Goal: Transaction & Acquisition: Download file/media

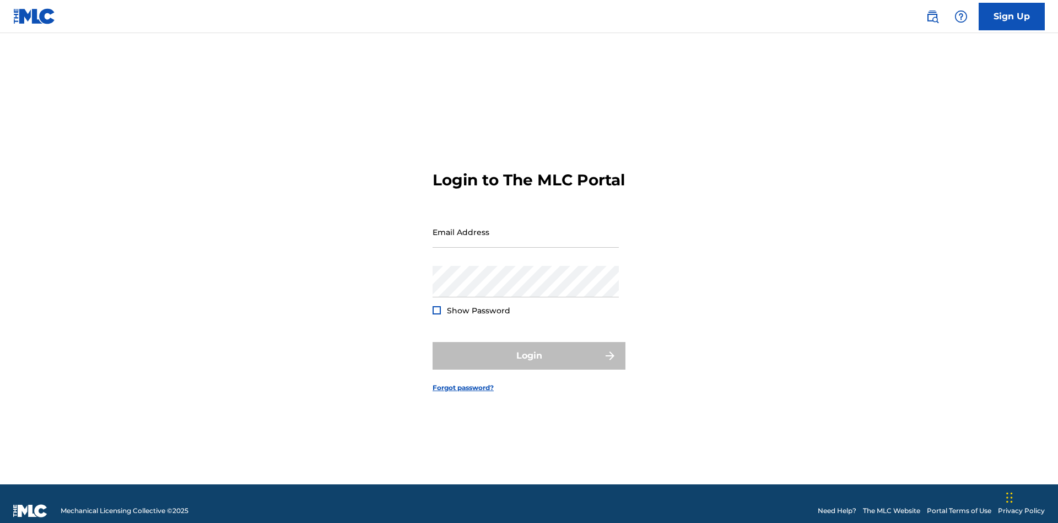
scroll to position [14, 0]
click at [526, 227] on input "Email Address" at bounding box center [526, 231] width 186 height 31
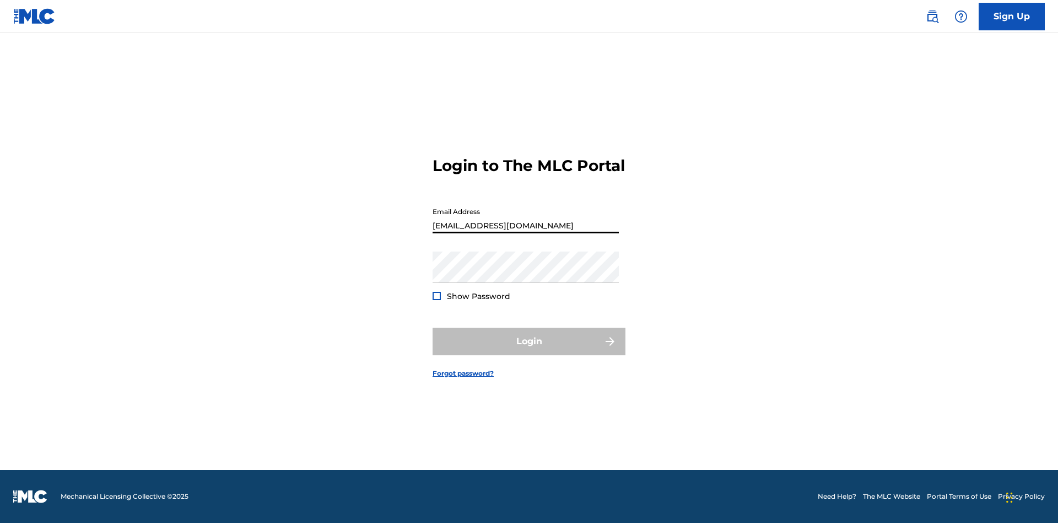
scroll to position [0, 30]
type input "9f686631-9005-4096-ac1b-5789141f5025@mailslurp.com"
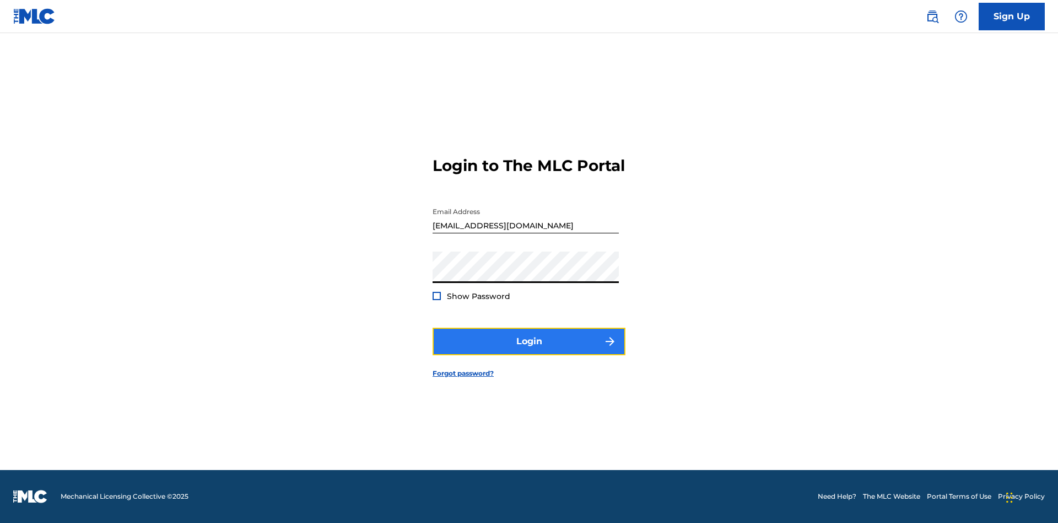
click at [529, 351] on button "Login" at bounding box center [529, 341] width 193 height 28
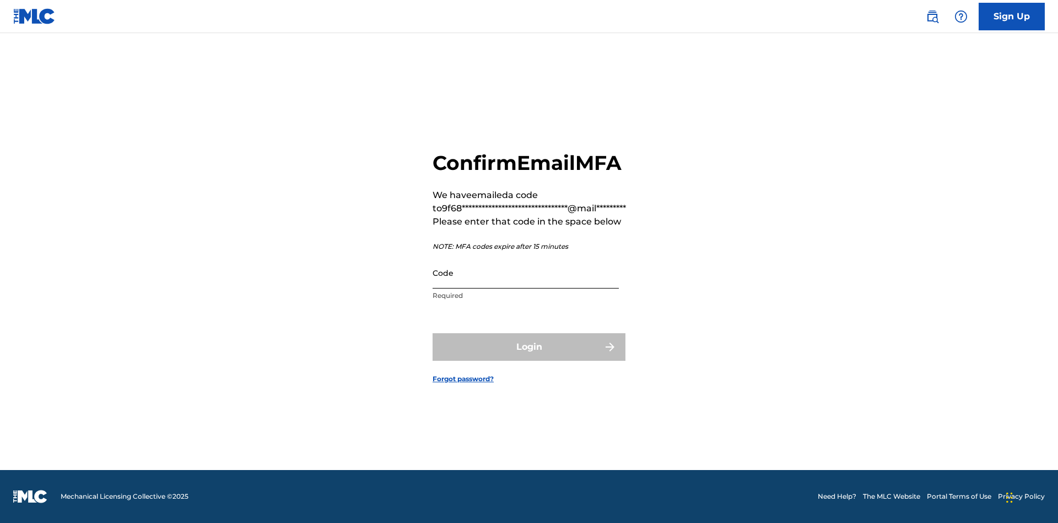
click at [526, 272] on input "Code" at bounding box center [526, 272] width 186 height 31
type input "971121"
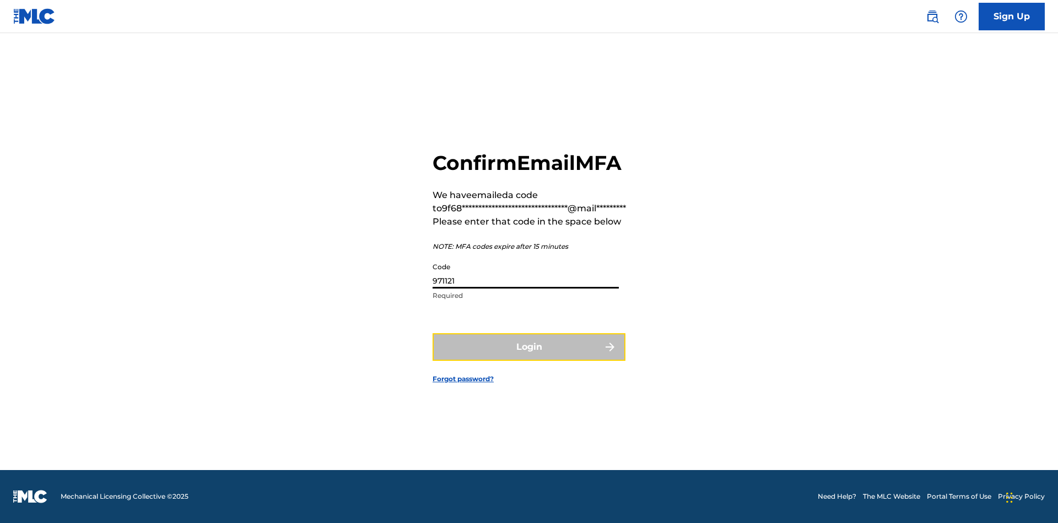
click at [529, 346] on button "Login" at bounding box center [529, 347] width 193 height 28
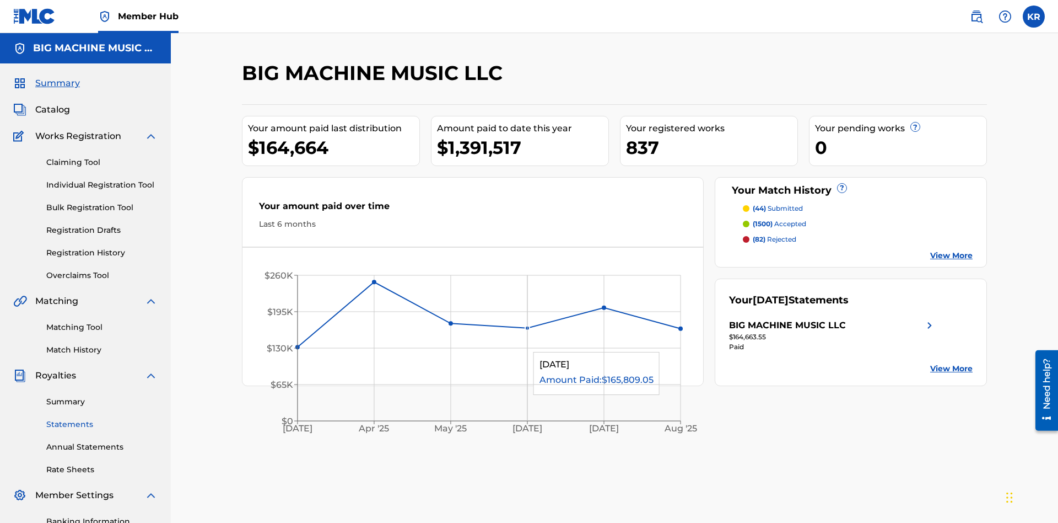
click at [102, 418] on link "Statements" at bounding box center [101, 424] width 111 height 12
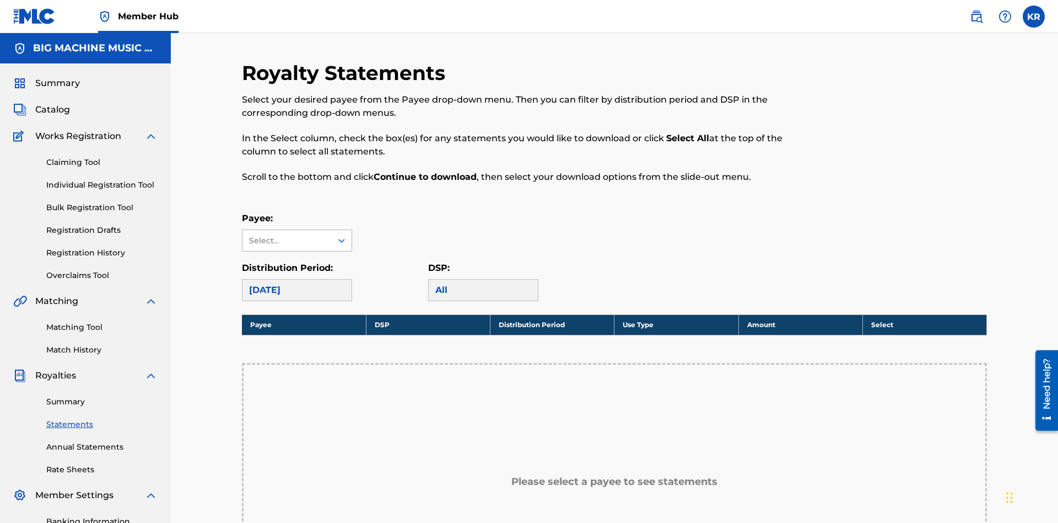
click at [287, 235] on div "Select..." at bounding box center [286, 241] width 75 height 12
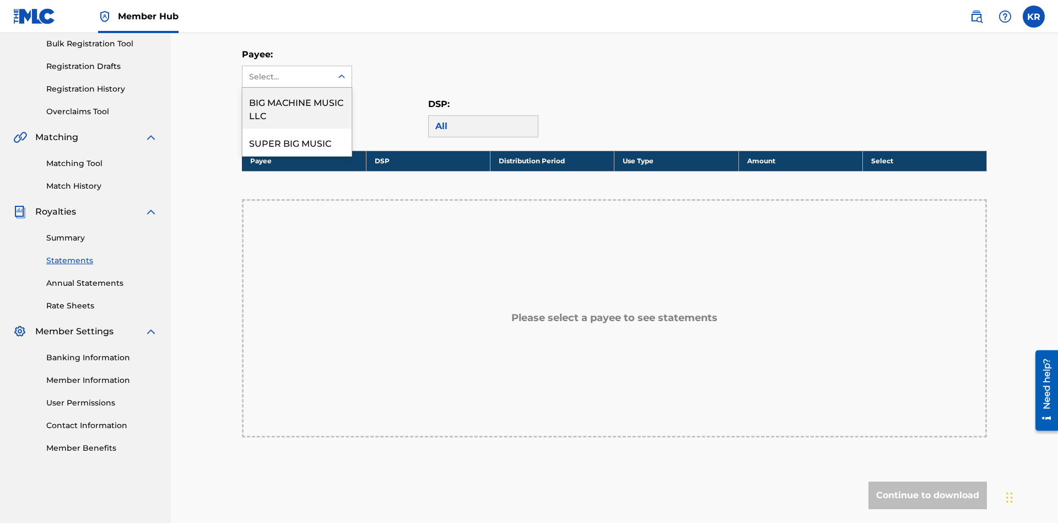
click at [297, 108] on div "BIG MACHINE MUSIC LLC" at bounding box center [297, 108] width 109 height 41
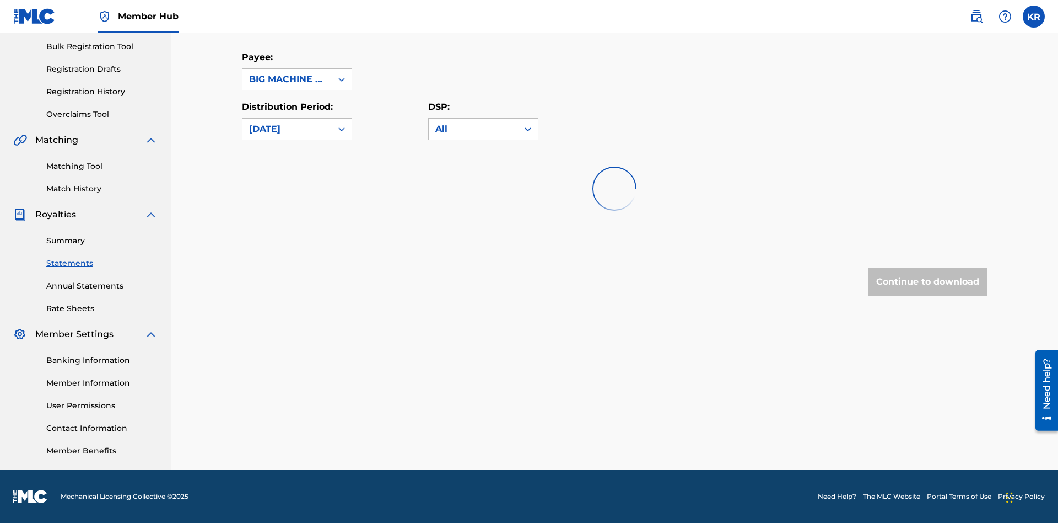
scroll to position [161, 0]
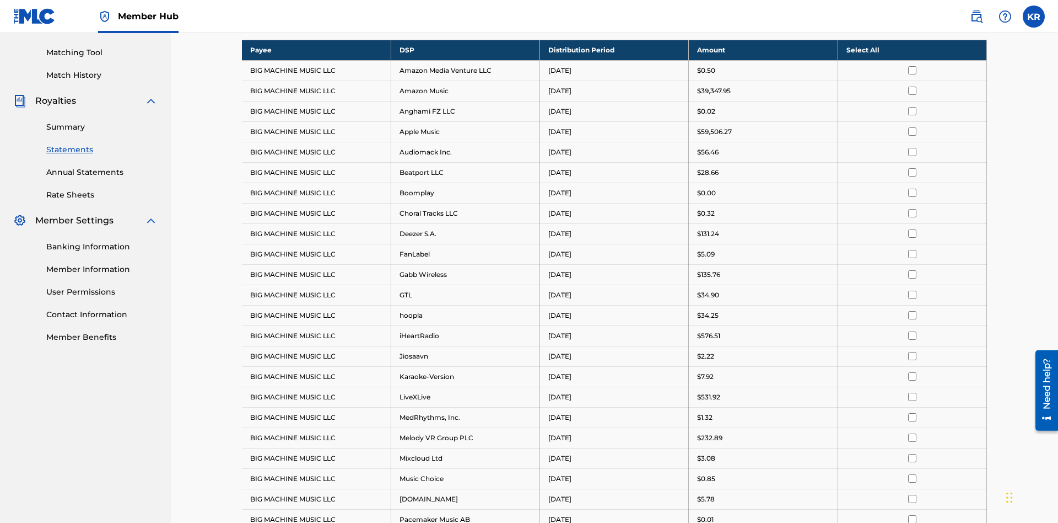
click at [287, 22] on div "August 2025" at bounding box center [287, 15] width 76 height 13
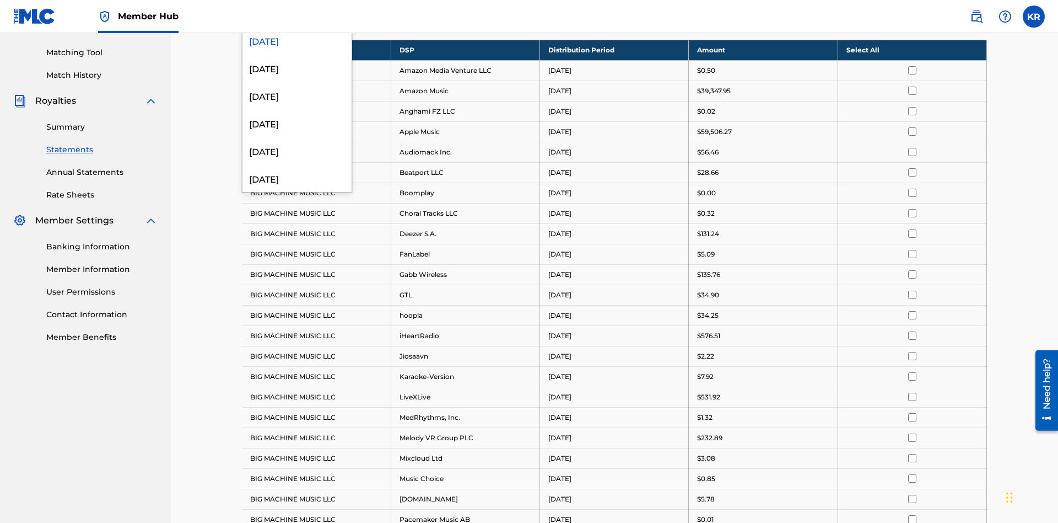
scroll to position [213, 0]
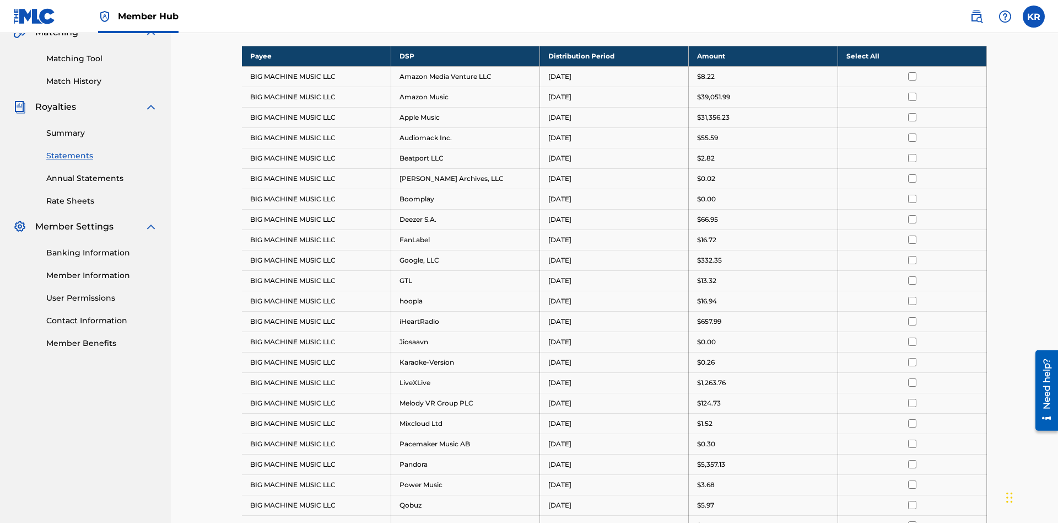
click at [912, 297] on input "checkbox" at bounding box center [912, 301] width 8 height 8
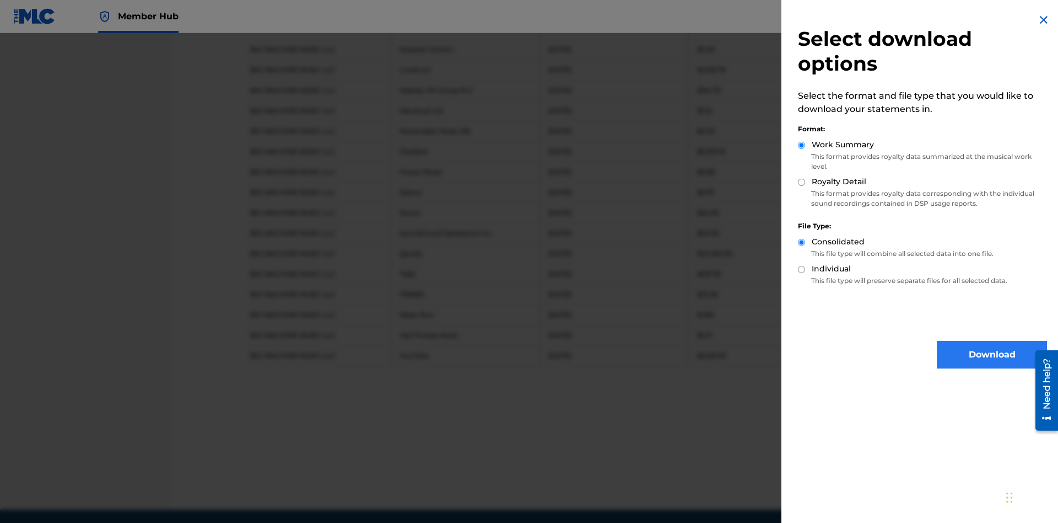
click at [992, 354] on button "Download" at bounding box center [992, 355] width 110 height 28
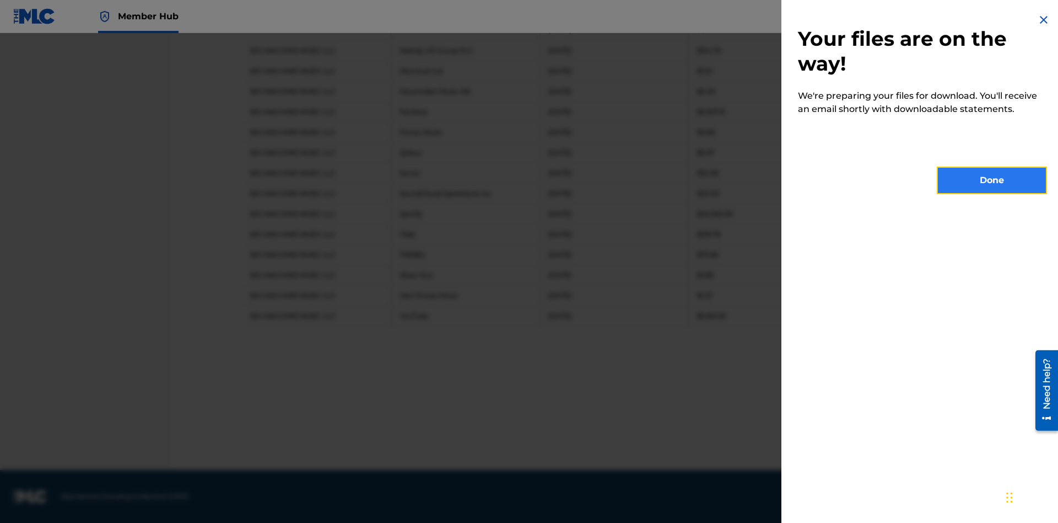
click at [992, 180] on button "Done" at bounding box center [992, 180] width 110 height 28
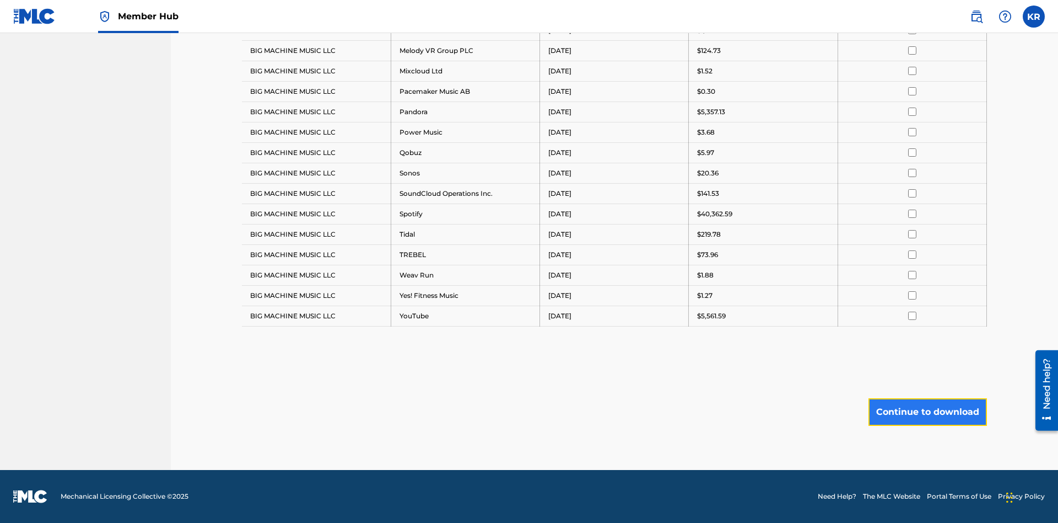
click at [928, 411] on button "Continue to download" at bounding box center [928, 412] width 119 height 28
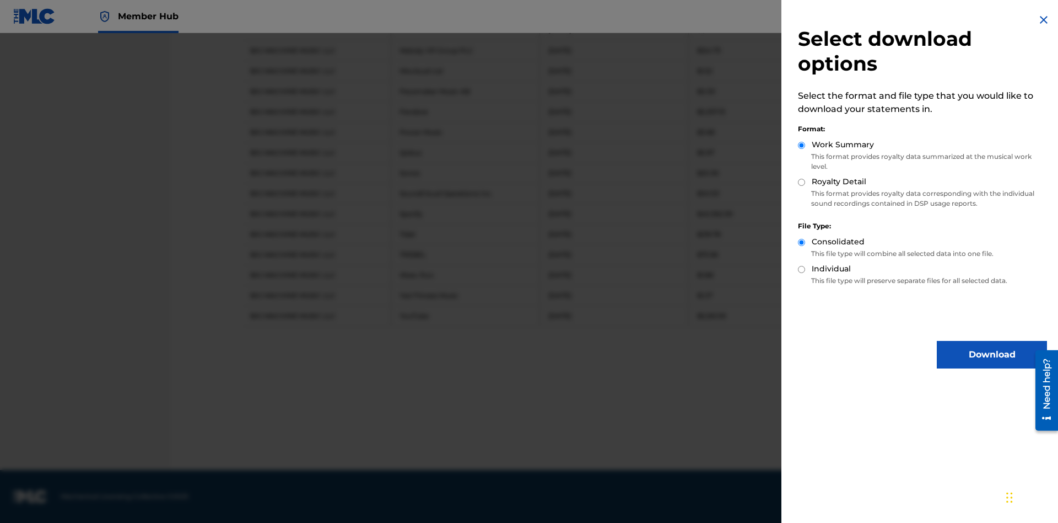
click at [802, 182] on input "Royalty Detail" at bounding box center [801, 182] width 7 height 7
radio input "true"
click at [992, 354] on button "Download" at bounding box center [992, 355] width 110 height 28
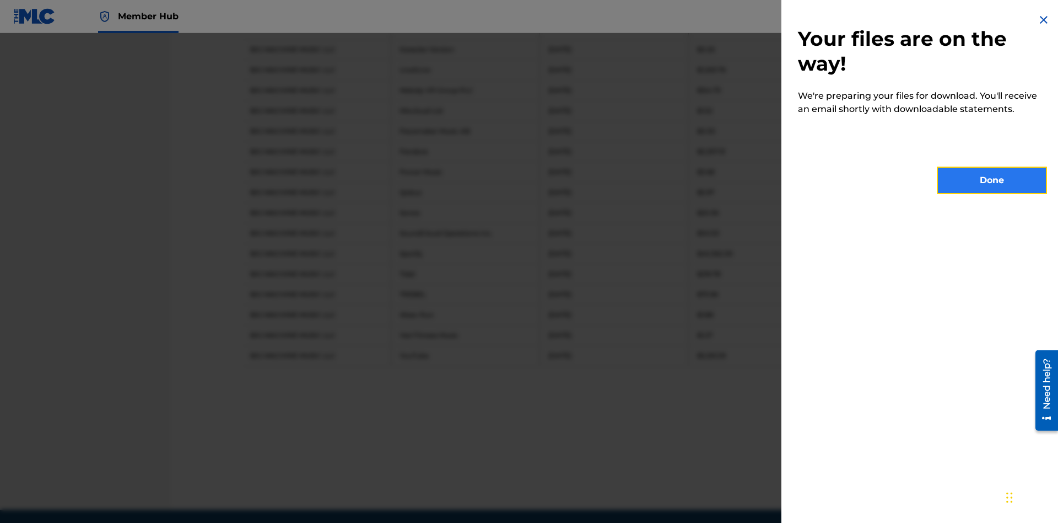
click at [992, 180] on button "Done" at bounding box center [992, 180] width 110 height 28
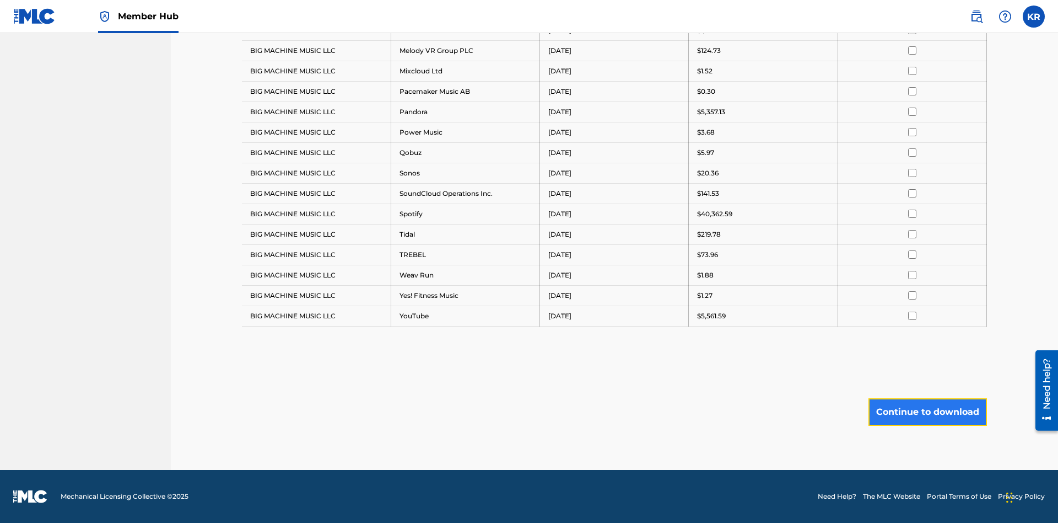
click at [928, 411] on button "Continue to download" at bounding box center [928, 412] width 119 height 28
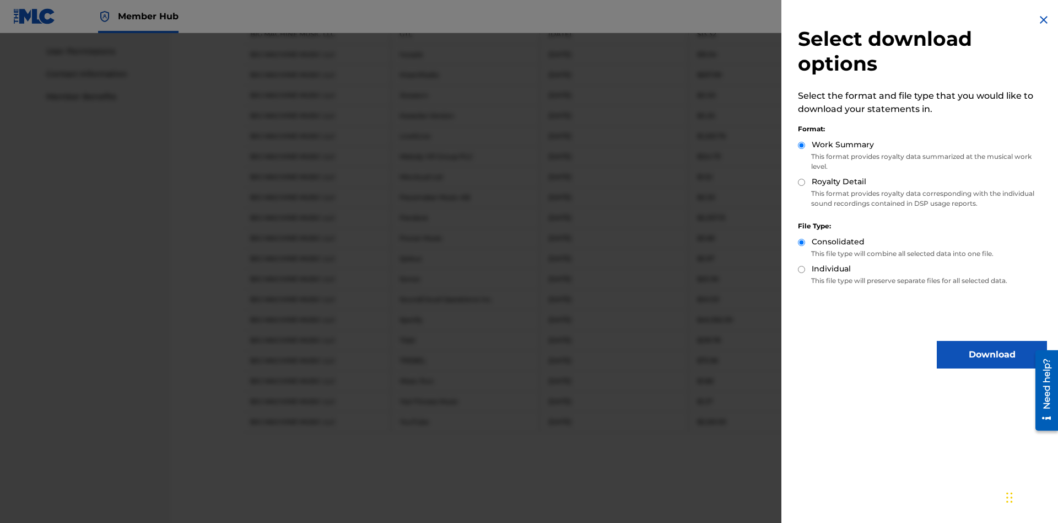
click at [802, 269] on input "Individual" at bounding box center [801, 269] width 7 height 7
radio input "true"
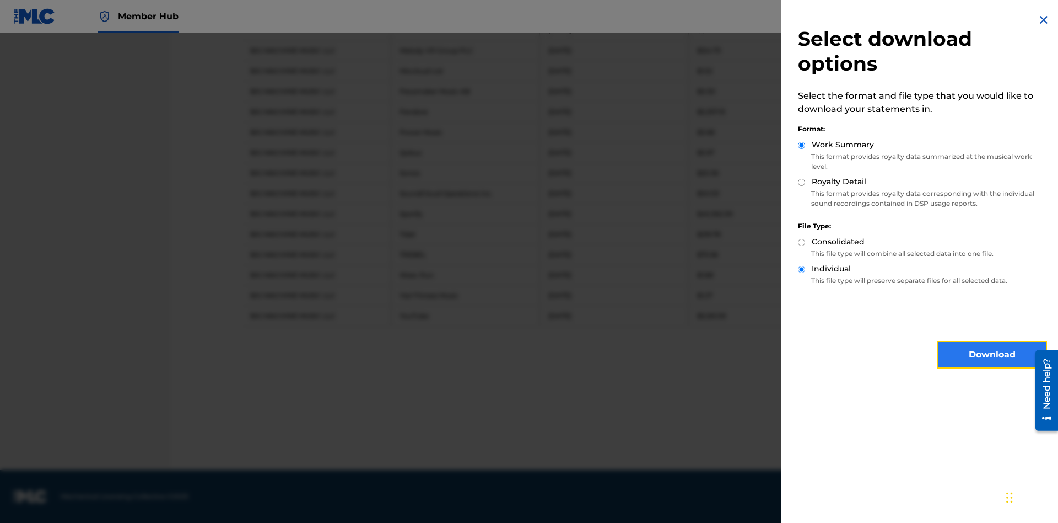
click at [992, 354] on button "Download" at bounding box center [992, 355] width 110 height 28
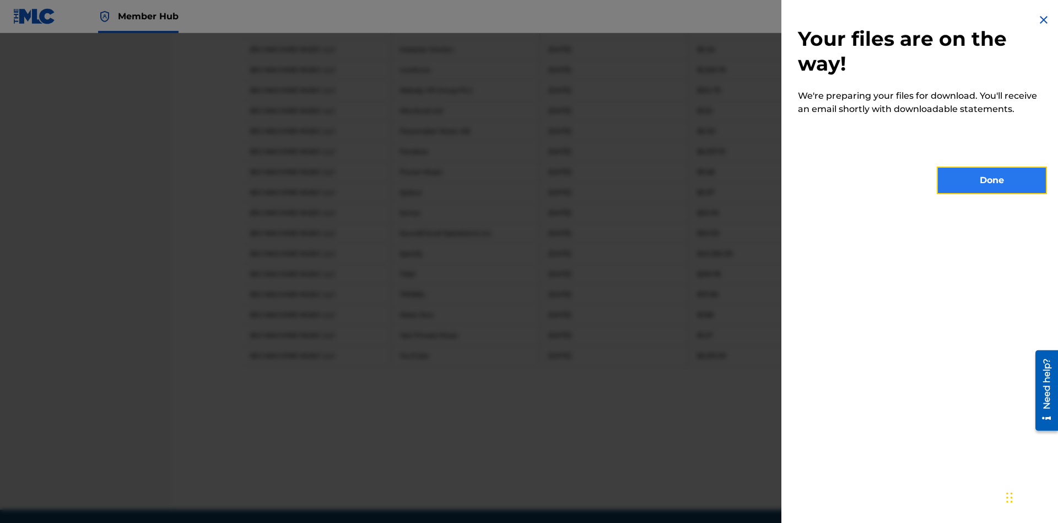
click at [992, 180] on button "Done" at bounding box center [992, 180] width 110 height 28
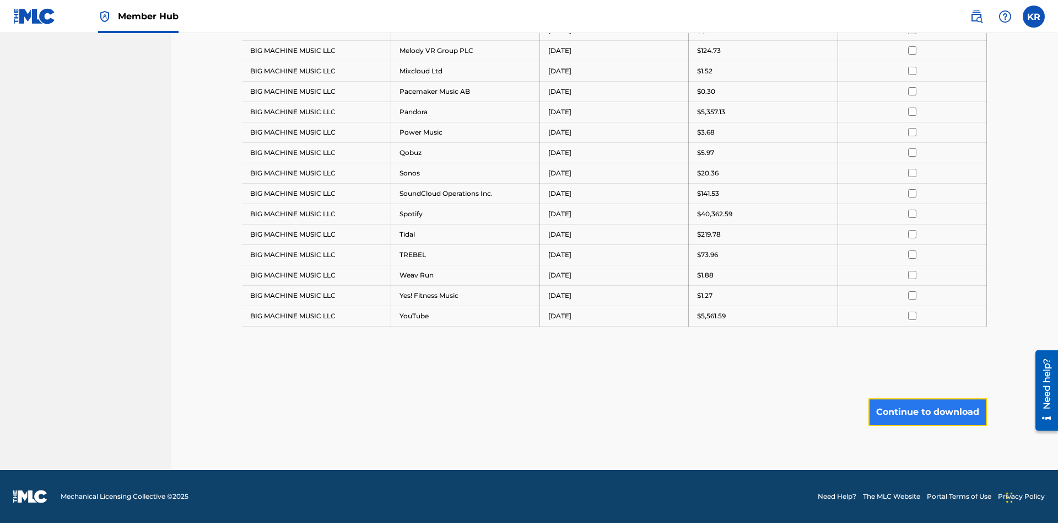
click at [928, 411] on button "Continue to download" at bounding box center [928, 412] width 119 height 28
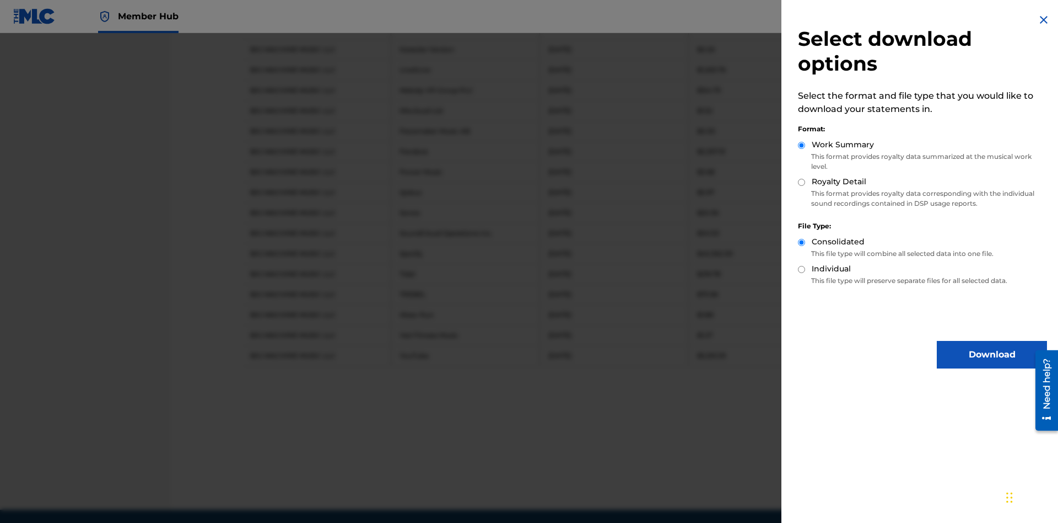
click at [802, 182] on input "Royalty Detail" at bounding box center [801, 182] width 7 height 7
radio input "true"
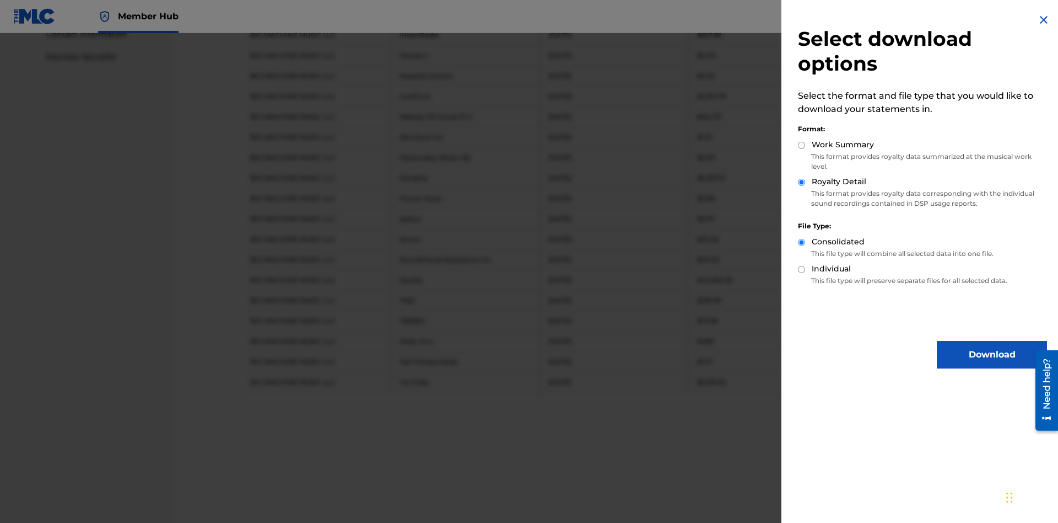
click at [802, 269] on input "Individual" at bounding box center [801, 269] width 7 height 7
radio input "true"
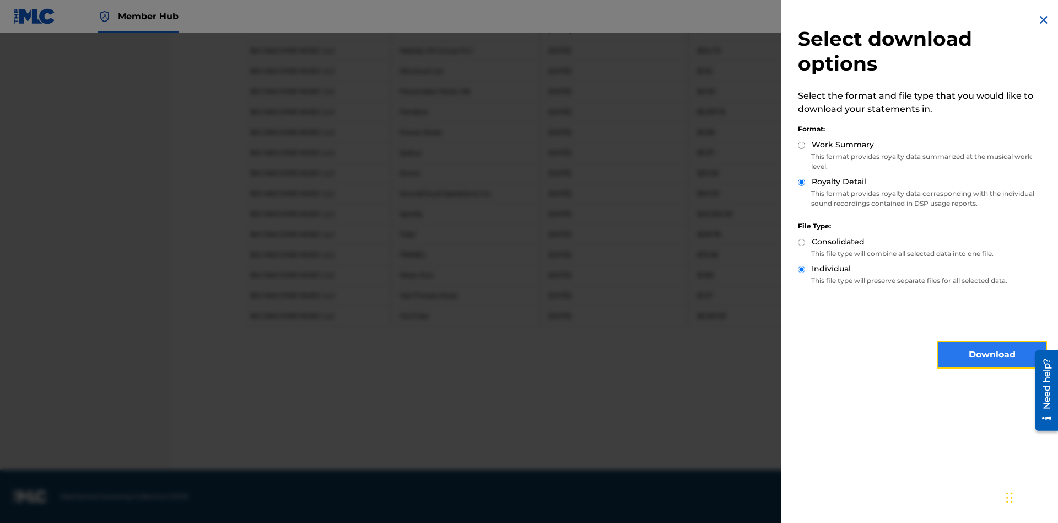
click at [992, 354] on button "Download" at bounding box center [992, 355] width 110 height 28
